Goal: Information Seeking & Learning: Learn about a topic

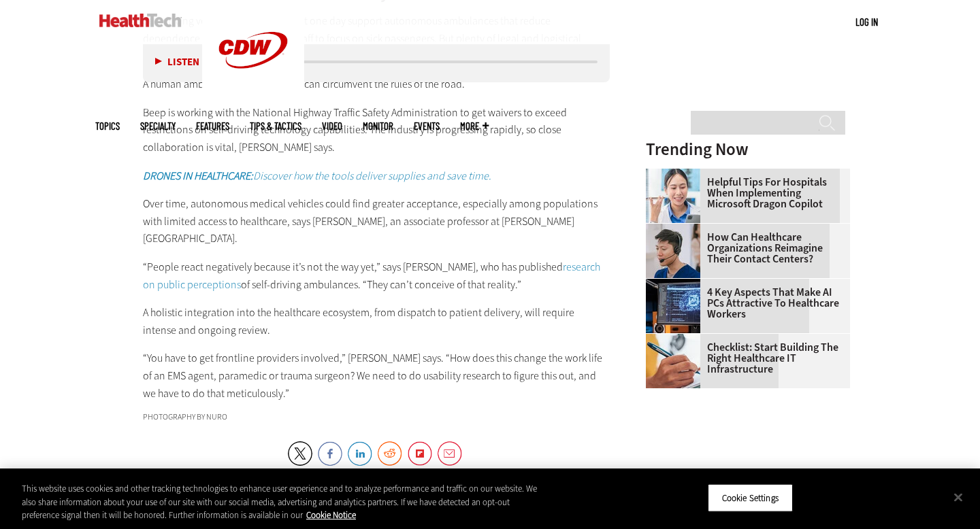
scroll to position [1522, 0]
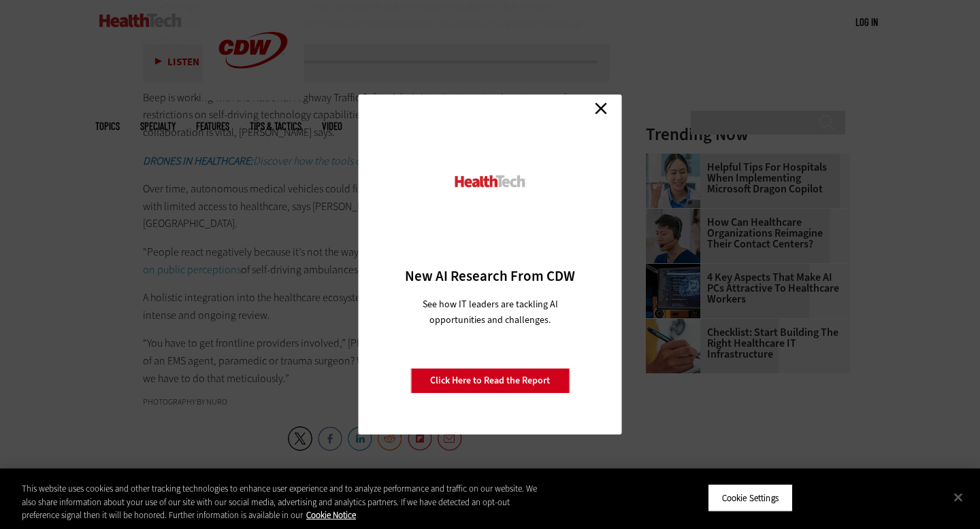
click at [599, 110] on link "Close" at bounding box center [600, 108] width 20 height 20
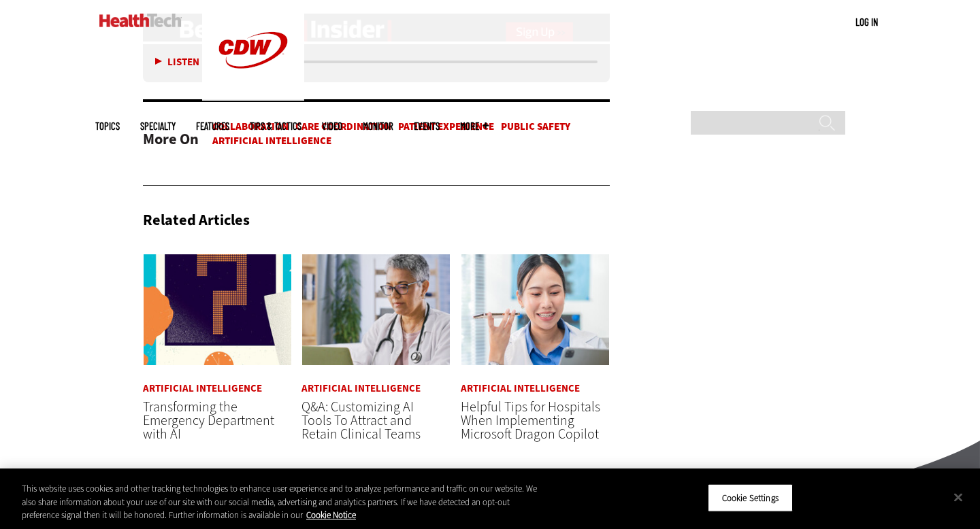
scroll to position [2003, 0]
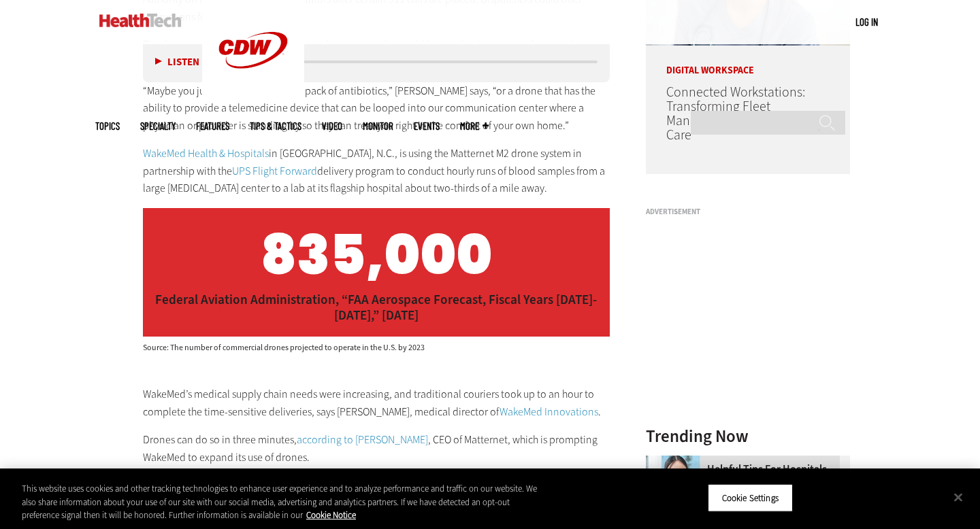
scroll to position [1539, 0]
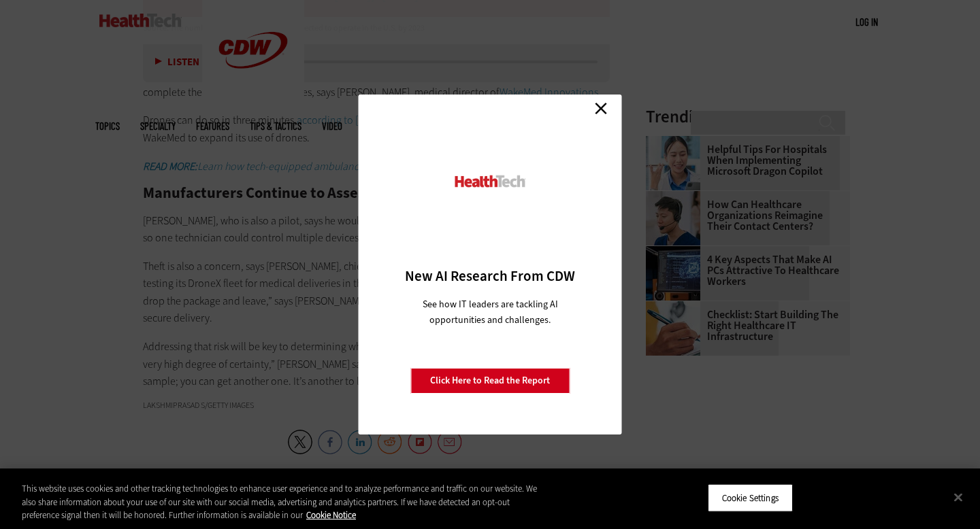
click at [602, 106] on link "Close" at bounding box center [600, 108] width 20 height 20
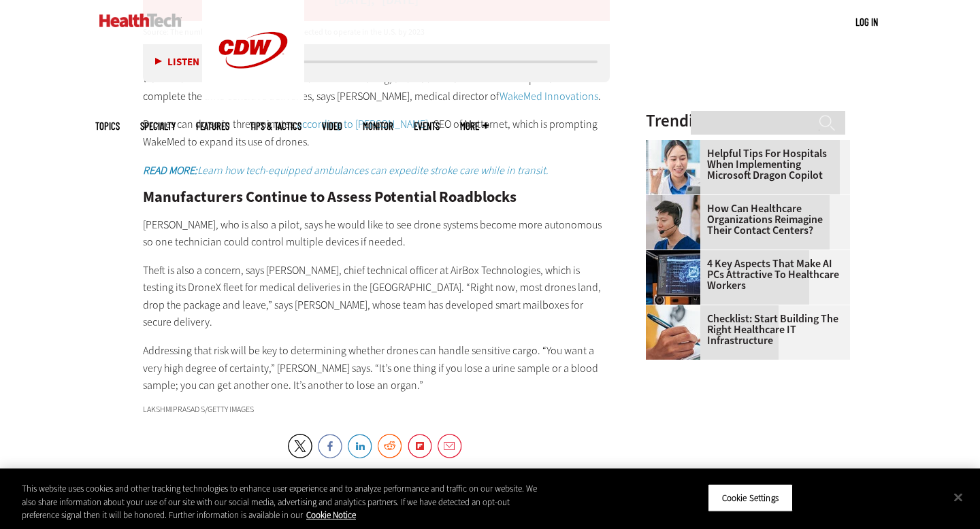
scroll to position [1536, 0]
